Goal: Transaction & Acquisition: Download file/media

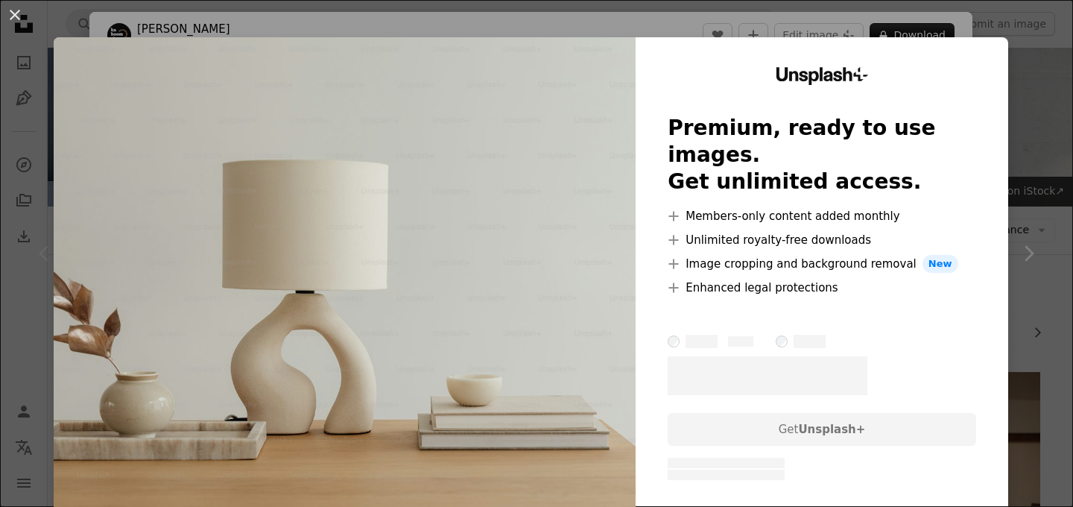
scroll to position [21, 0]
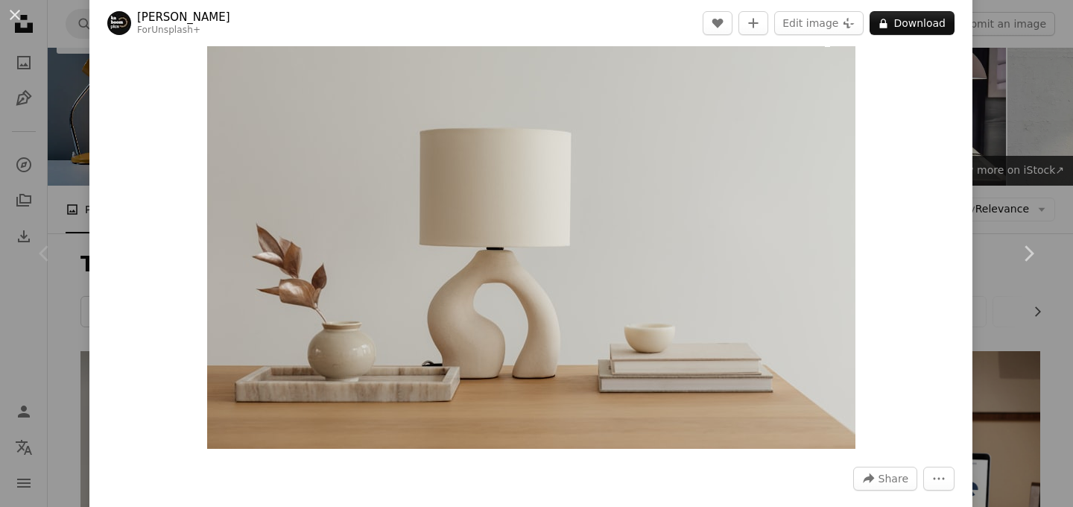
scroll to position [25, 0]
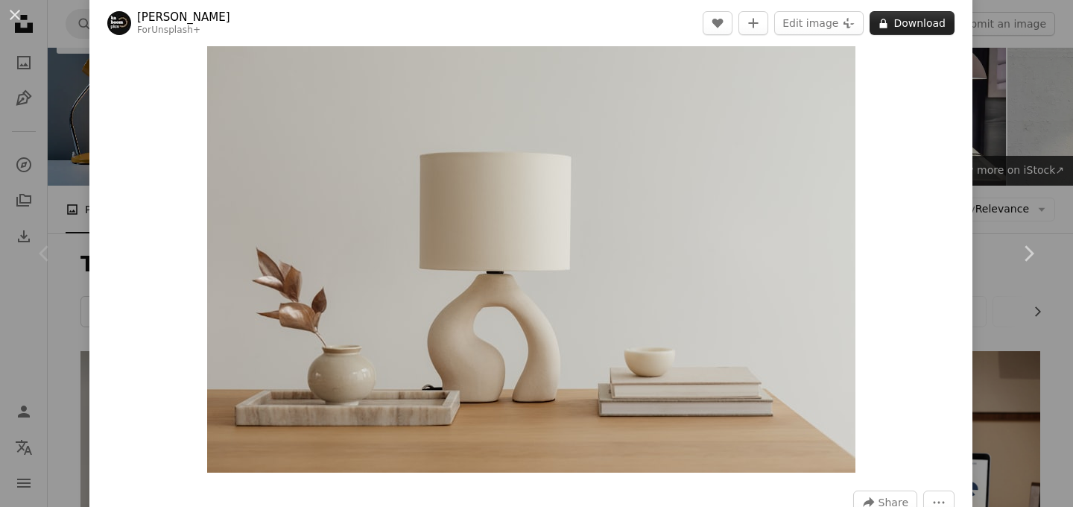
click at [941, 23] on button "A lock Download" at bounding box center [912, 23] width 85 height 24
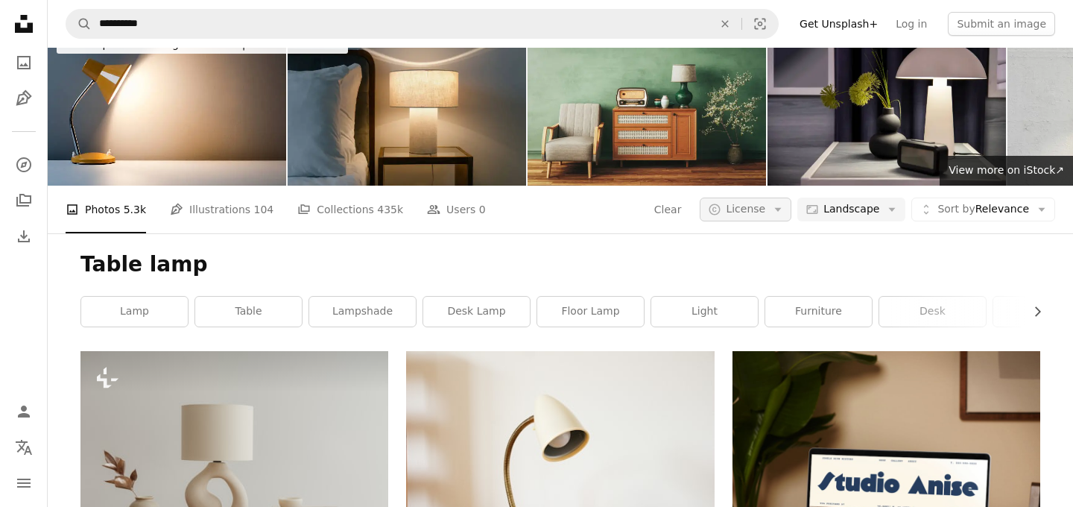
click at [757, 203] on span "License" at bounding box center [745, 209] width 39 height 12
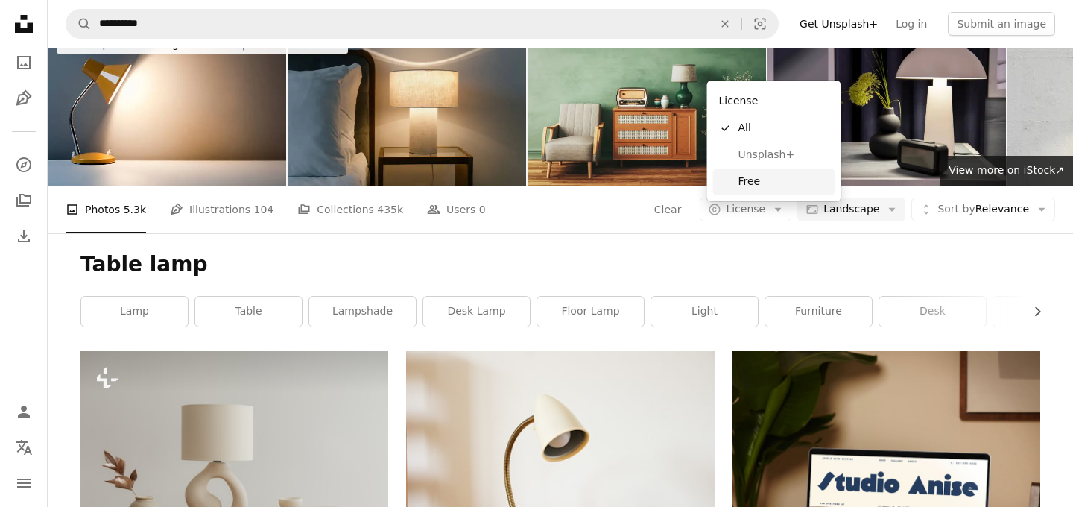
click at [747, 183] on span "Free" at bounding box center [783, 181] width 91 height 15
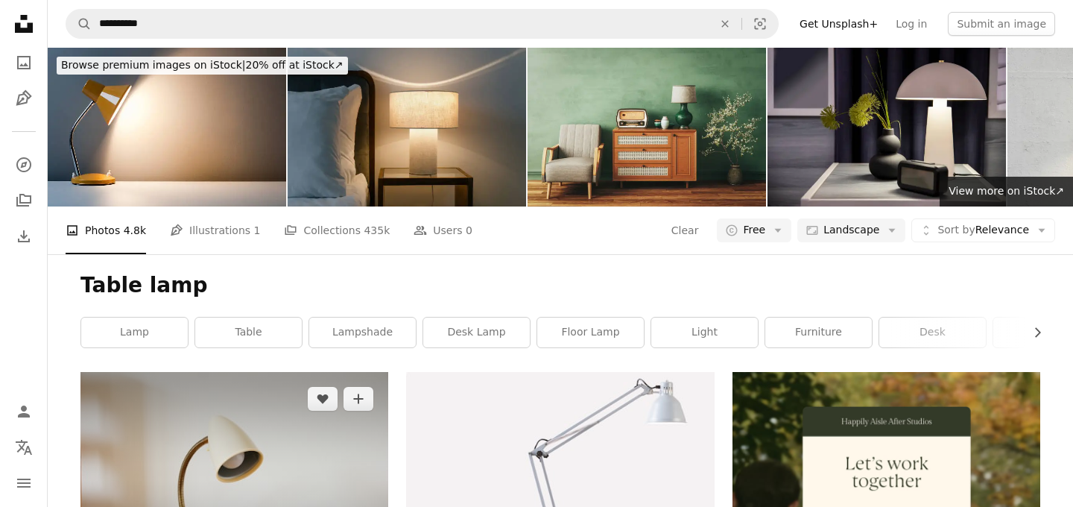
click at [240, 372] on img at bounding box center [234, 474] width 308 height 205
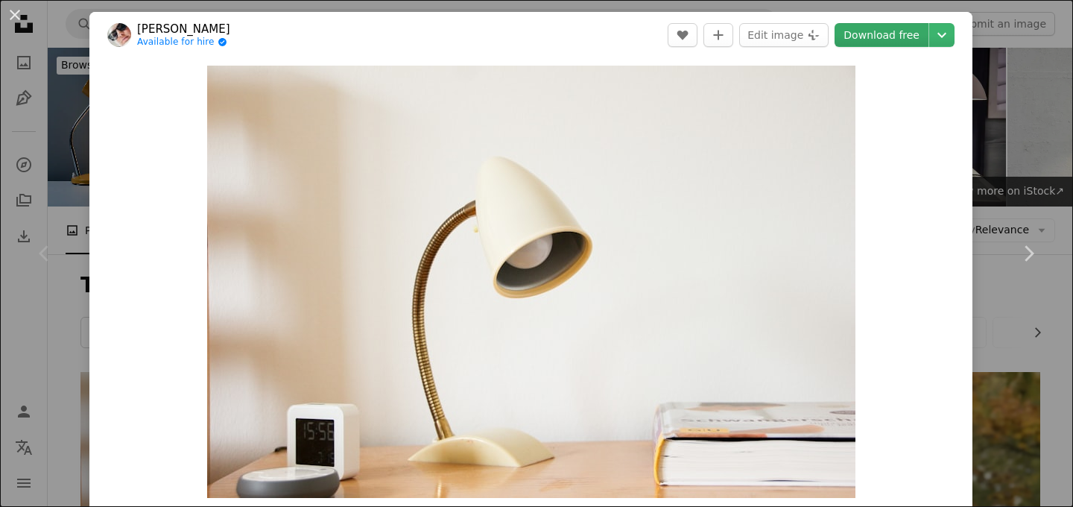
click at [908, 37] on link "Download free" at bounding box center [882, 35] width 94 height 24
